Goal: Use online tool/utility: Utilize a website feature to perform a specific function

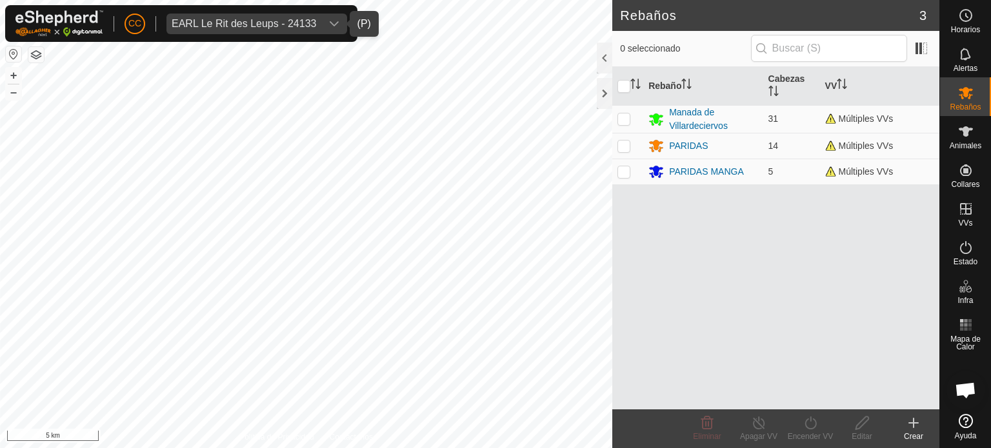
click at [263, 28] on div "EARL Le Rit des Leups - 24133" at bounding box center [244, 24] width 144 height 10
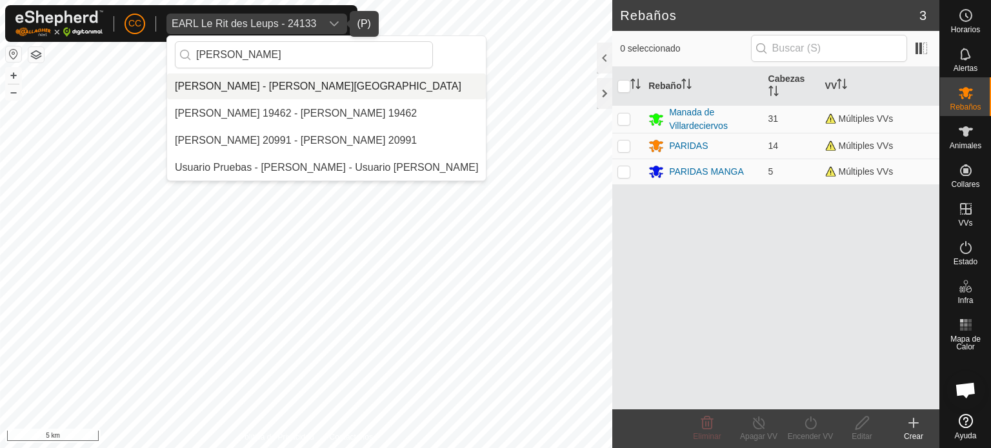
type input "[PERSON_NAME]"
click at [289, 84] on li "[PERSON_NAME] - [PERSON_NAME][GEOGRAPHIC_DATA]" at bounding box center [326, 87] width 319 height 26
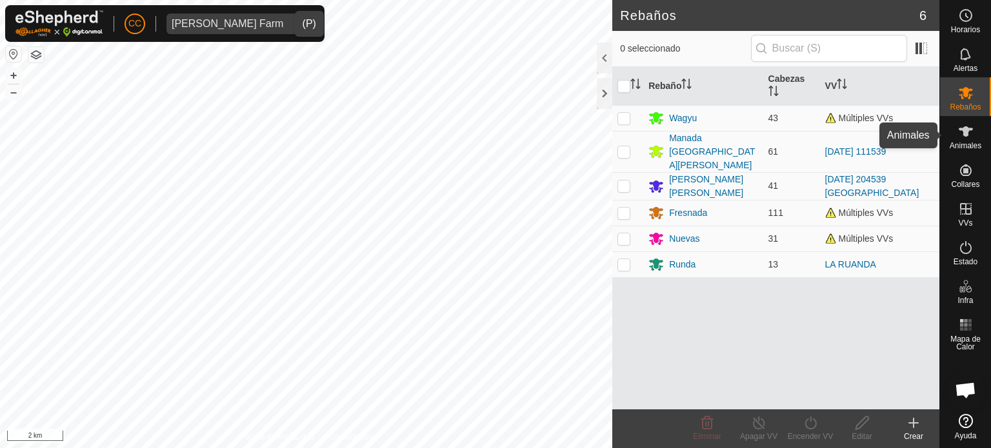
click at [970, 133] on icon at bounding box center [965, 131] width 15 height 15
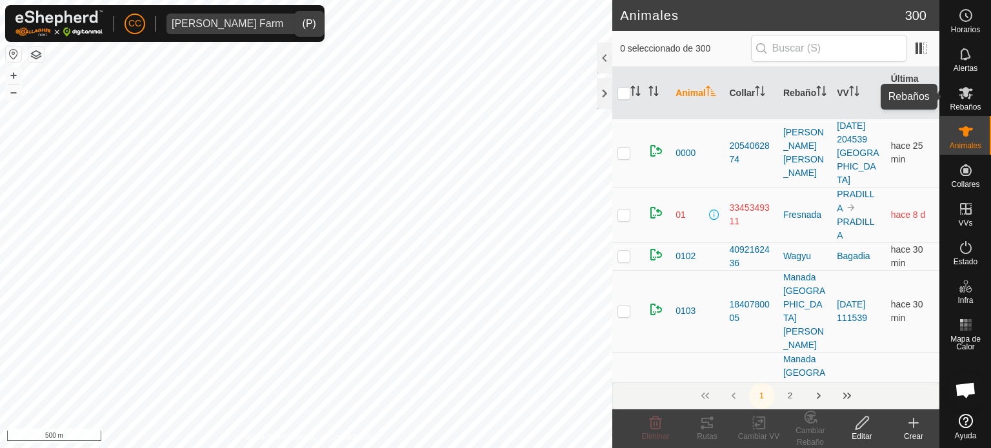
click at [960, 93] on icon at bounding box center [965, 92] width 15 height 15
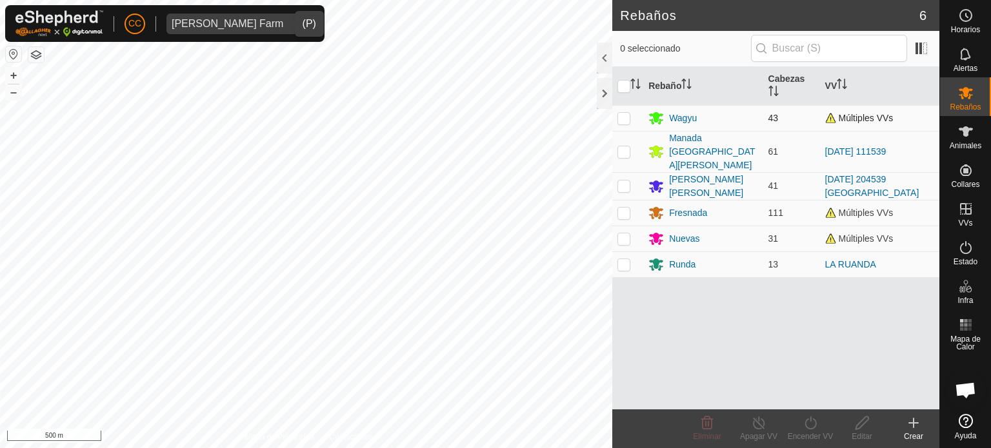
click at [618, 121] on p-checkbox at bounding box center [623, 118] width 13 height 10
checkbox input "true"
click at [975, 125] on es-animals-svg-icon at bounding box center [965, 131] width 23 height 21
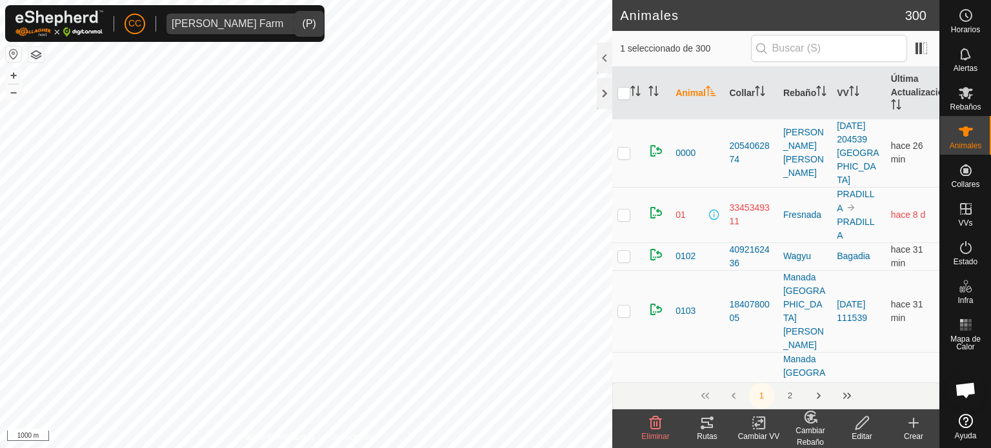
click at [702, 428] on icon at bounding box center [707, 423] width 12 height 10
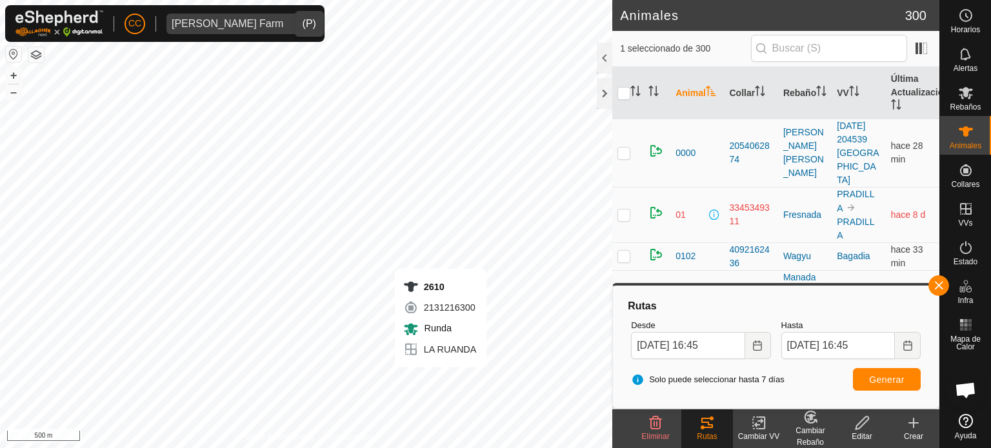
checkbox input "true"
click at [874, 377] on span "Generar" at bounding box center [886, 380] width 35 height 10
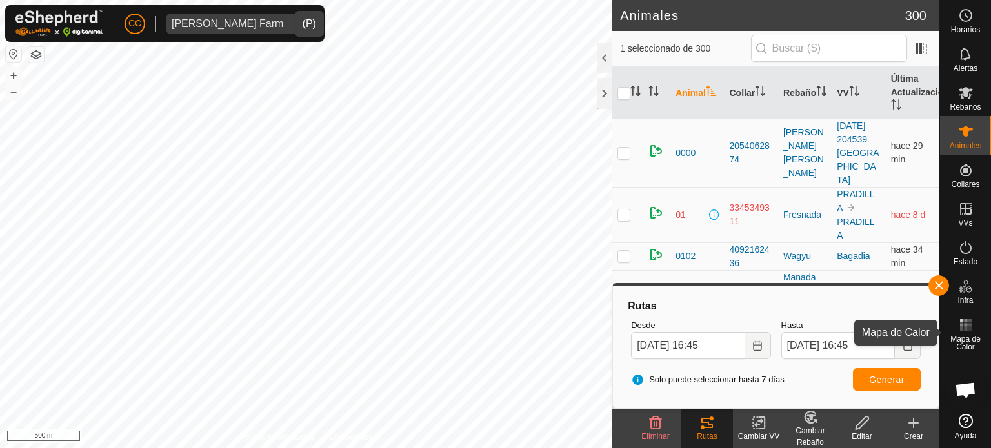
click at [975, 335] on span "Mapa de Calor" at bounding box center [965, 342] width 44 height 15
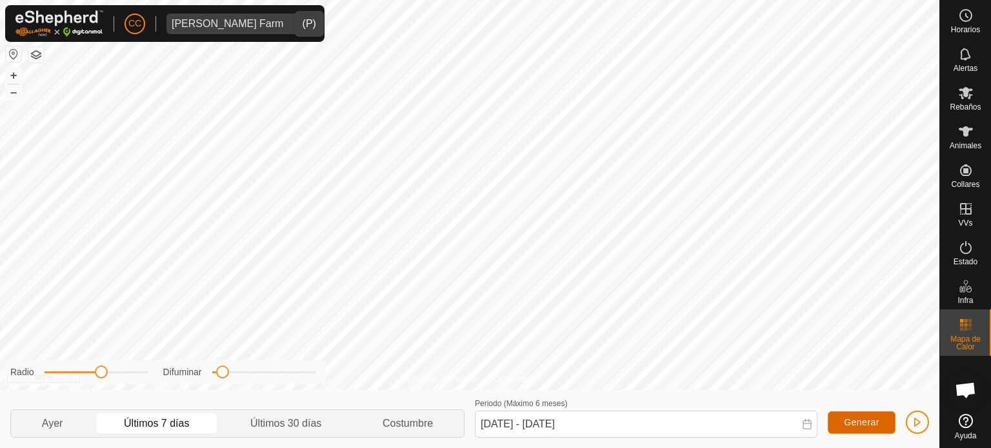
click at [857, 420] on span "Generar" at bounding box center [860, 422] width 35 height 10
click at [298, 429] on p-togglebutton "Últimos 30 días" at bounding box center [286, 423] width 132 height 27
type input "[DATE] - [DATE]"
click at [869, 422] on span "Generar" at bounding box center [860, 422] width 35 height 10
click at [920, 420] on span "button" at bounding box center [917, 422] width 10 height 10
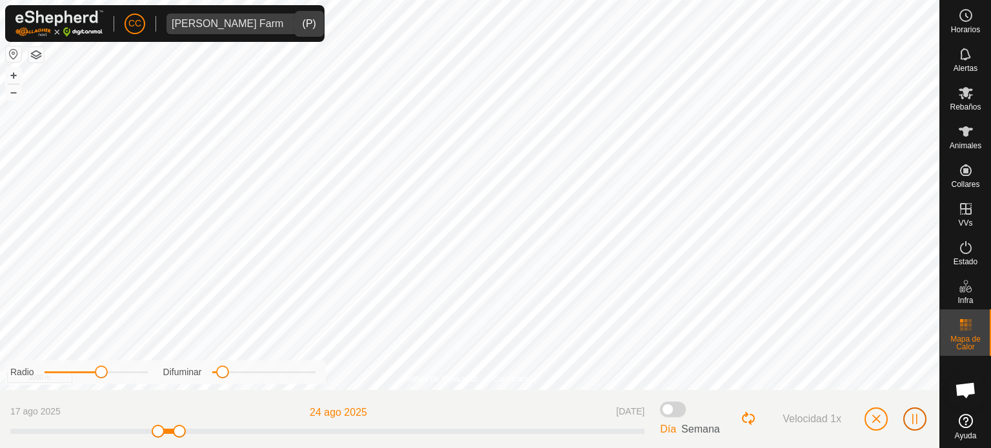
click at [913, 423] on span "button" at bounding box center [914, 419] width 10 height 10
